Goal: Check status: Check status

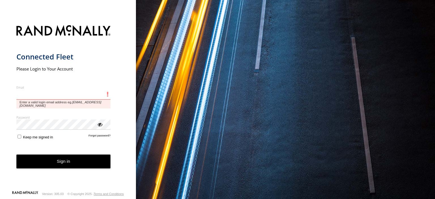
type input "**********"
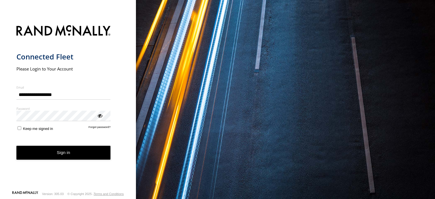
click at [58, 161] on form "**********" at bounding box center [67, 106] width 103 height 169
click at [69, 157] on button "Sign in" at bounding box center [63, 153] width 94 height 14
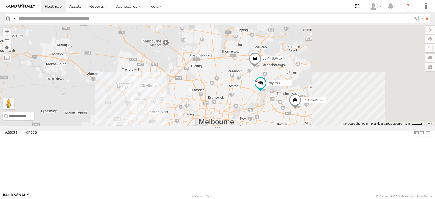
drag, startPoint x: 312, startPoint y: 130, endPoint x: 192, endPoint y: -10, distance: 184.5
click at [192, 0] on html at bounding box center [217, 99] width 435 height 199
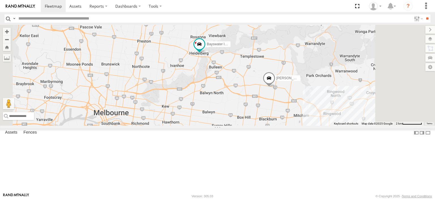
drag, startPoint x: 237, startPoint y: 55, endPoint x: 239, endPoint y: 121, distance: 66.1
click at [239, 121] on div "Jennifer BMW Bayswater Isuzu FRR LDV T60Max 4" at bounding box center [217, 75] width 435 height 101
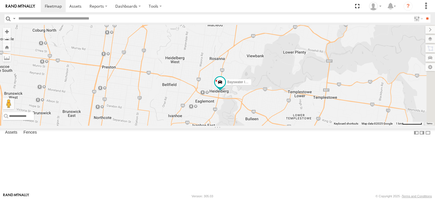
drag, startPoint x: 277, startPoint y: 103, endPoint x: 271, endPoint y: 143, distance: 40.4
click at [271, 126] on div "Jennifer BMW Bayswater Isuzu FRR LDV T60Max" at bounding box center [217, 75] width 435 height 101
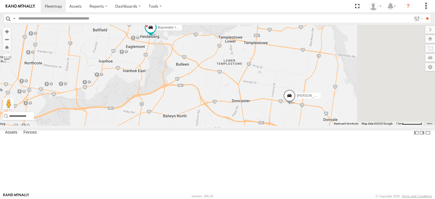
drag, startPoint x: 270, startPoint y: 94, endPoint x: 194, endPoint y: 23, distance: 104.0
click at [194, 23] on body at bounding box center [217, 99] width 435 height 199
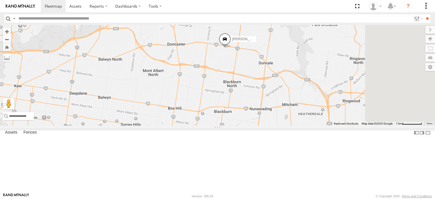
drag, startPoint x: 384, startPoint y: 166, endPoint x: 268, endPoint y: 66, distance: 153.7
click at [268, 66] on div "Jennifer BMW Bayswater Isuzu FRR LDV T60Max" at bounding box center [217, 75] width 435 height 101
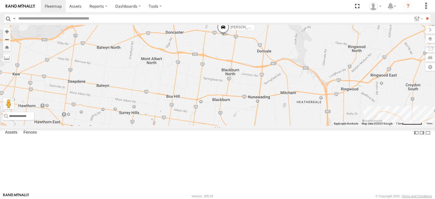
drag, startPoint x: 375, startPoint y: 129, endPoint x: 435, endPoint y: 184, distance: 81.4
click at [435, 126] on div "Jennifer BMW Bayswater Isuzu FRR LDV T60Max 4" at bounding box center [217, 75] width 435 height 101
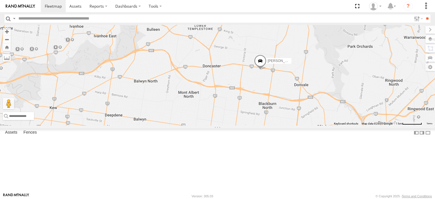
drag, startPoint x: 241, startPoint y: 97, endPoint x: 296, endPoint y: 129, distance: 63.6
click at [296, 126] on div "Jennifer BMW Bayswater Isuzu FRR LDV T60Max 4" at bounding box center [217, 75] width 435 height 101
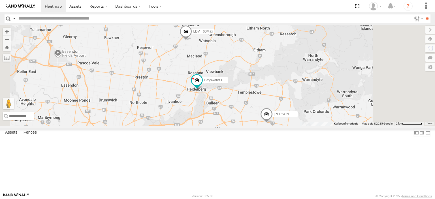
drag, startPoint x: 270, startPoint y: 90, endPoint x: 272, endPoint y: 130, distance: 40.3
click at [272, 126] on div "Jennifer BMW Bayswater Isuzu FRR LDV T60Max 4" at bounding box center [217, 75] width 435 height 101
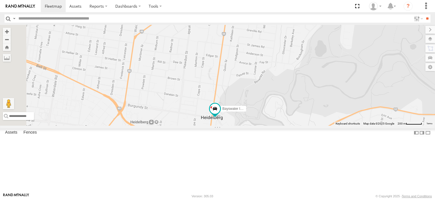
drag, startPoint x: 223, startPoint y: 121, endPoint x: 293, endPoint y: 154, distance: 76.7
click at [293, 126] on div "Jennifer BMW Bayswater Isuzu FRR LDV T60Max" at bounding box center [217, 75] width 435 height 101
